Goal: Information Seeking & Learning: Learn about a topic

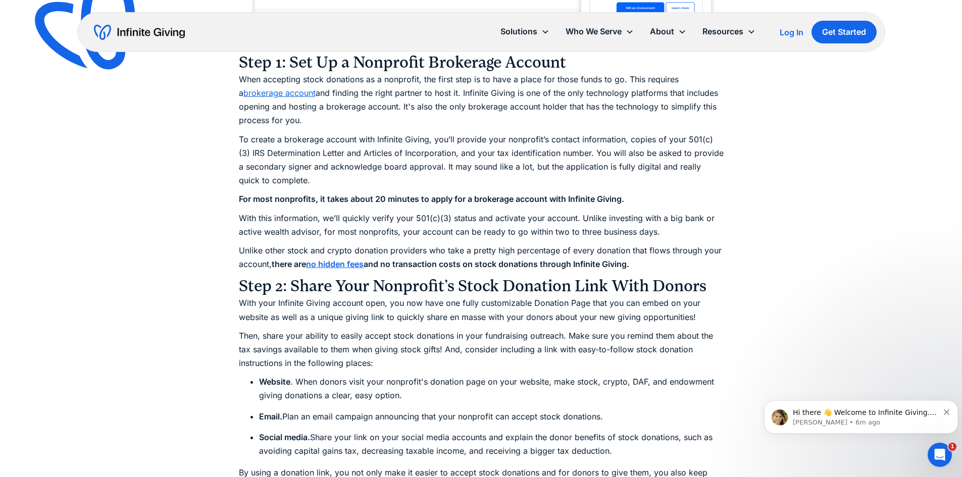
scroll to position [1313, 0]
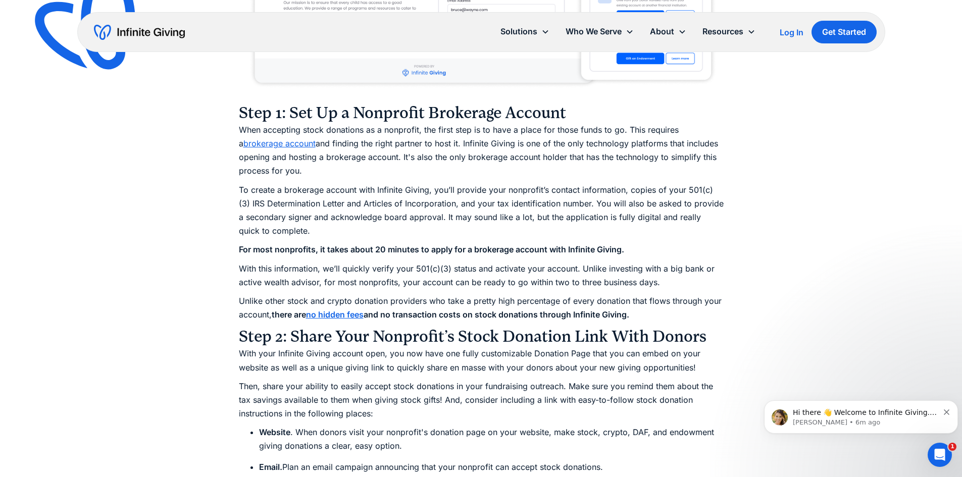
click at [264, 143] on link "brokerage account" at bounding box center [279, 143] width 72 height 10
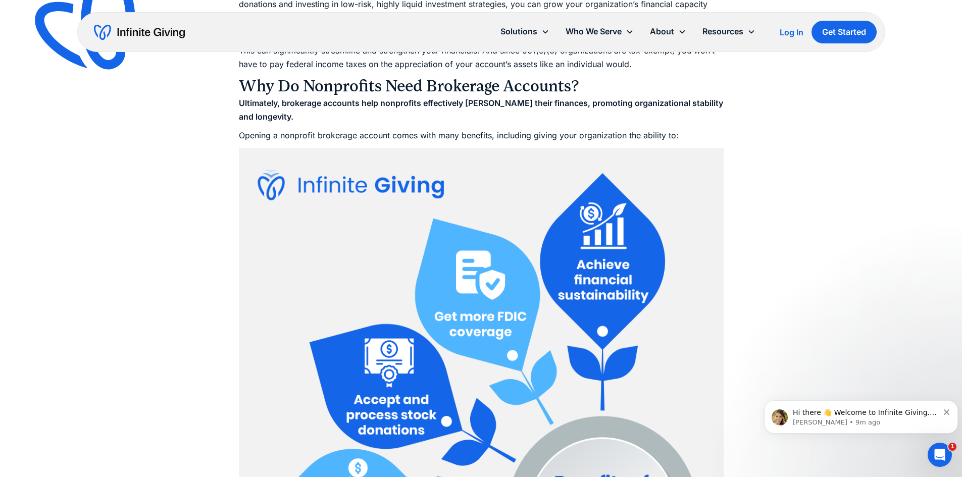
scroll to position [1161, 0]
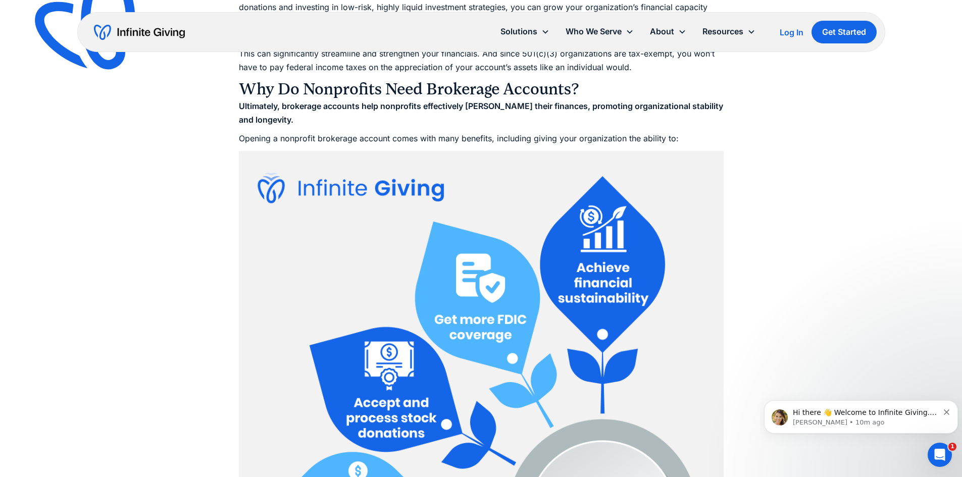
click at [281, 53] on p "Plus, brokerage accounts can be used to increase your FDIC coverage from $250k …" at bounding box center [481, 53] width 485 height 41
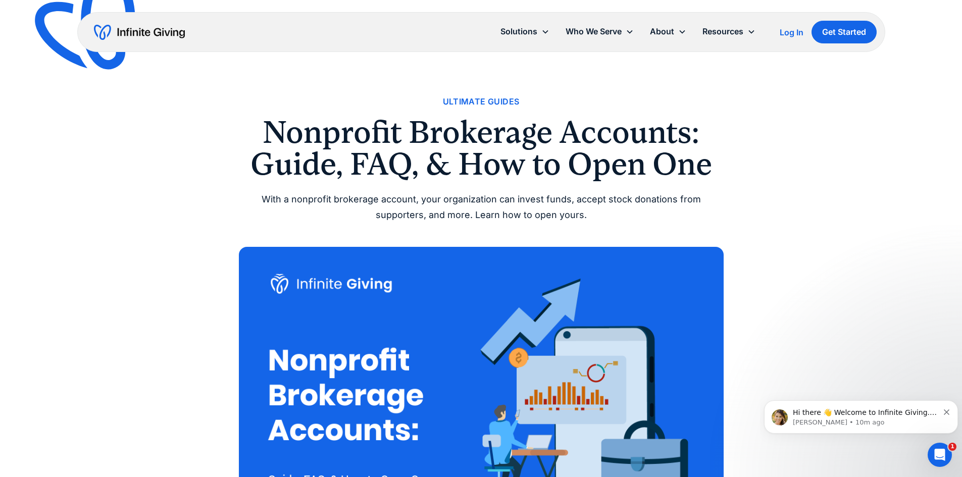
scroll to position [0, 0]
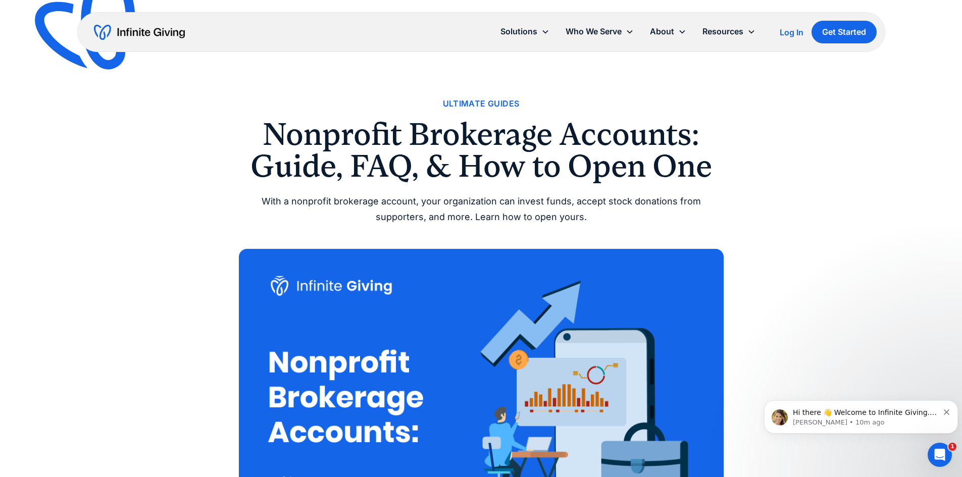
click at [944, 410] on icon "Dismiss notification" at bounding box center [947, 412] width 6 height 6
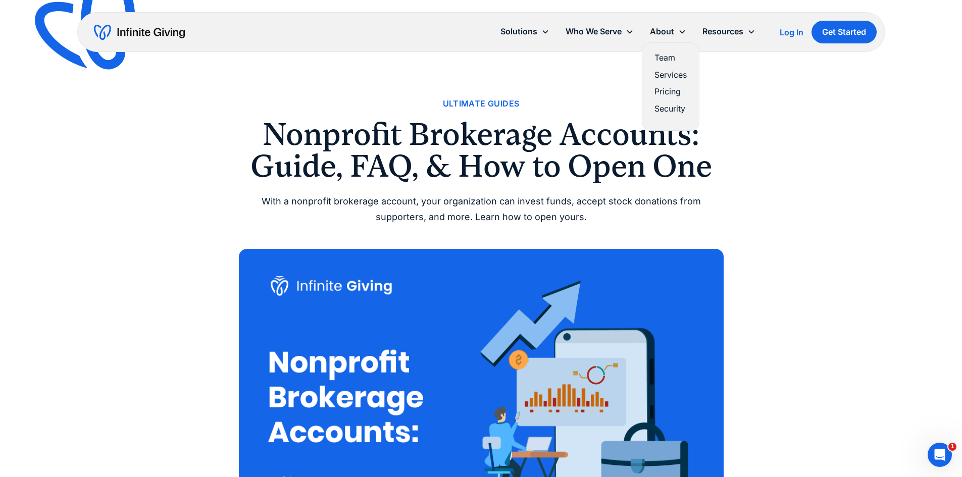
click at [667, 93] on link "Pricing" at bounding box center [670, 92] width 32 height 14
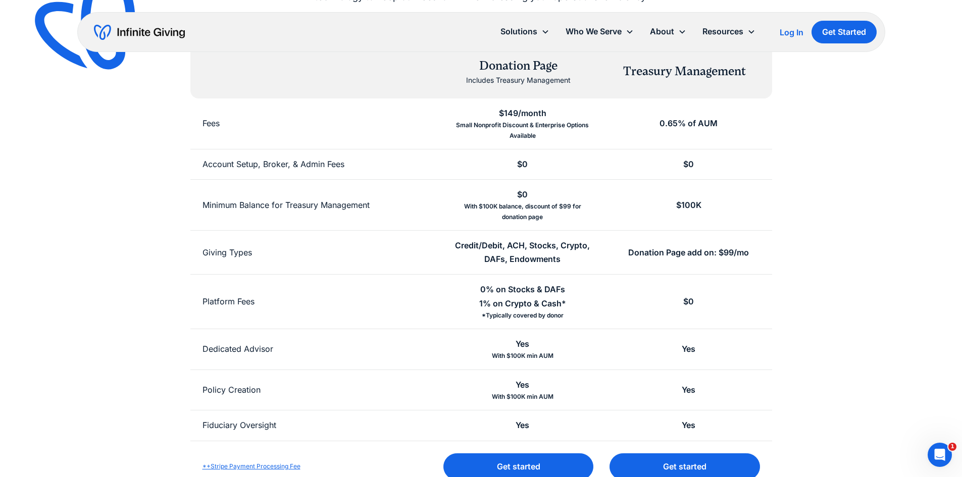
scroll to position [202, 0]
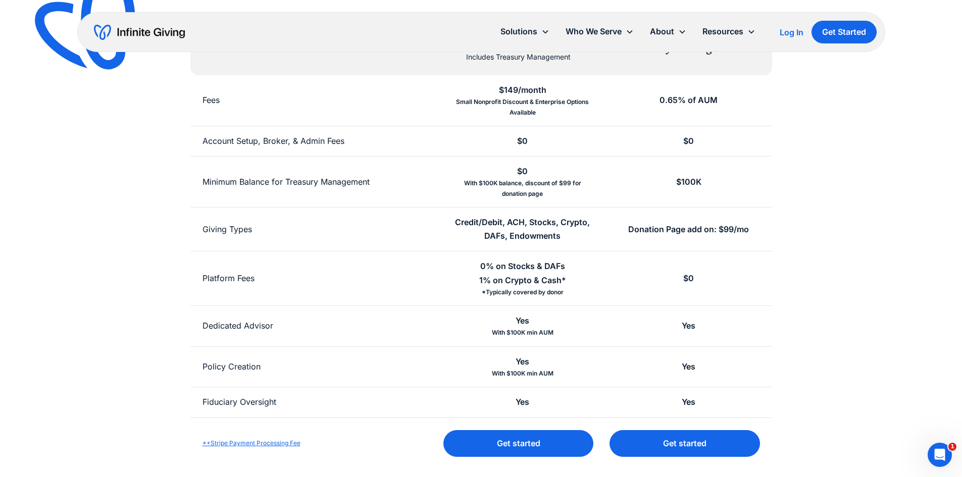
click at [542, 330] on div "With $100K min AUM" at bounding box center [523, 333] width 62 height 10
click at [550, 334] on div "With $100K min AUM" at bounding box center [523, 333] width 62 height 10
